Goal: Navigation & Orientation: Find specific page/section

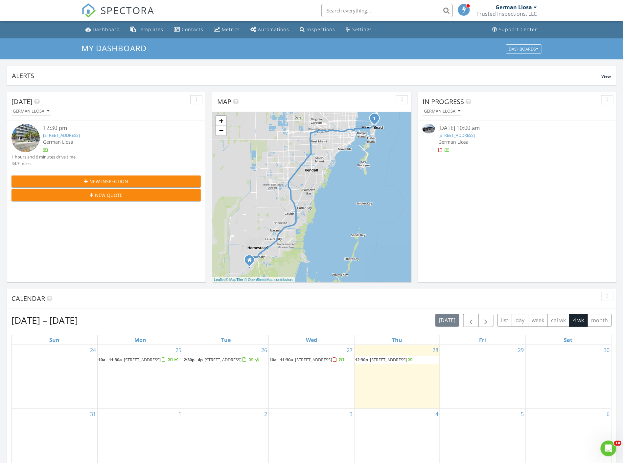
scroll to position [609, 635]
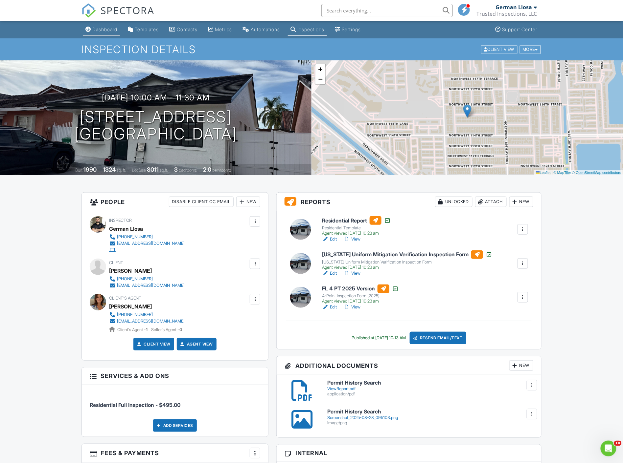
click at [106, 33] on link "Dashboard" at bounding box center [101, 30] width 37 height 12
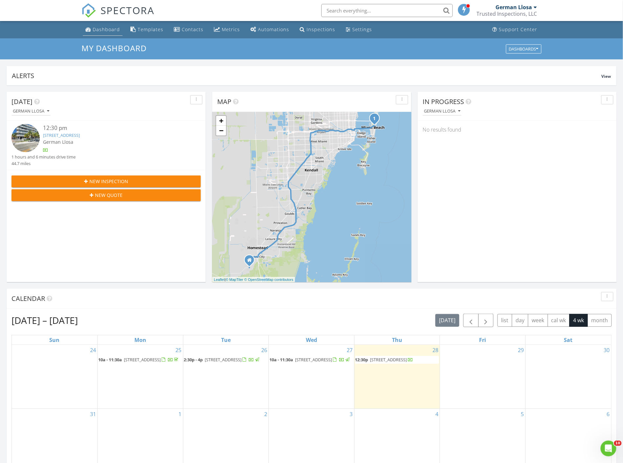
click at [105, 30] on div "Dashboard" at bounding box center [106, 29] width 27 height 6
